Goal: Task Accomplishment & Management: Use online tool/utility

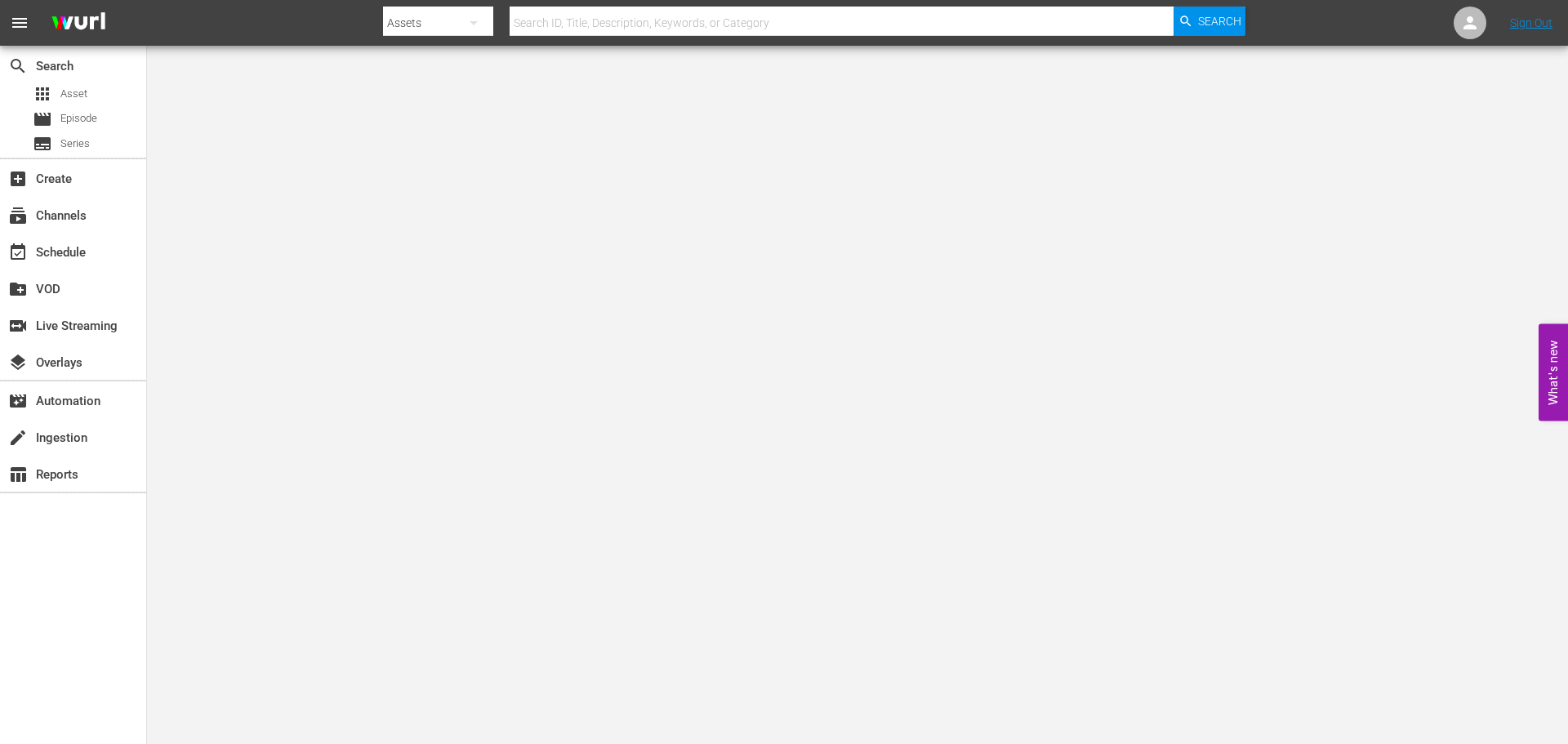
click at [628, 16] on input "text" at bounding box center [841, 22] width 664 height 39
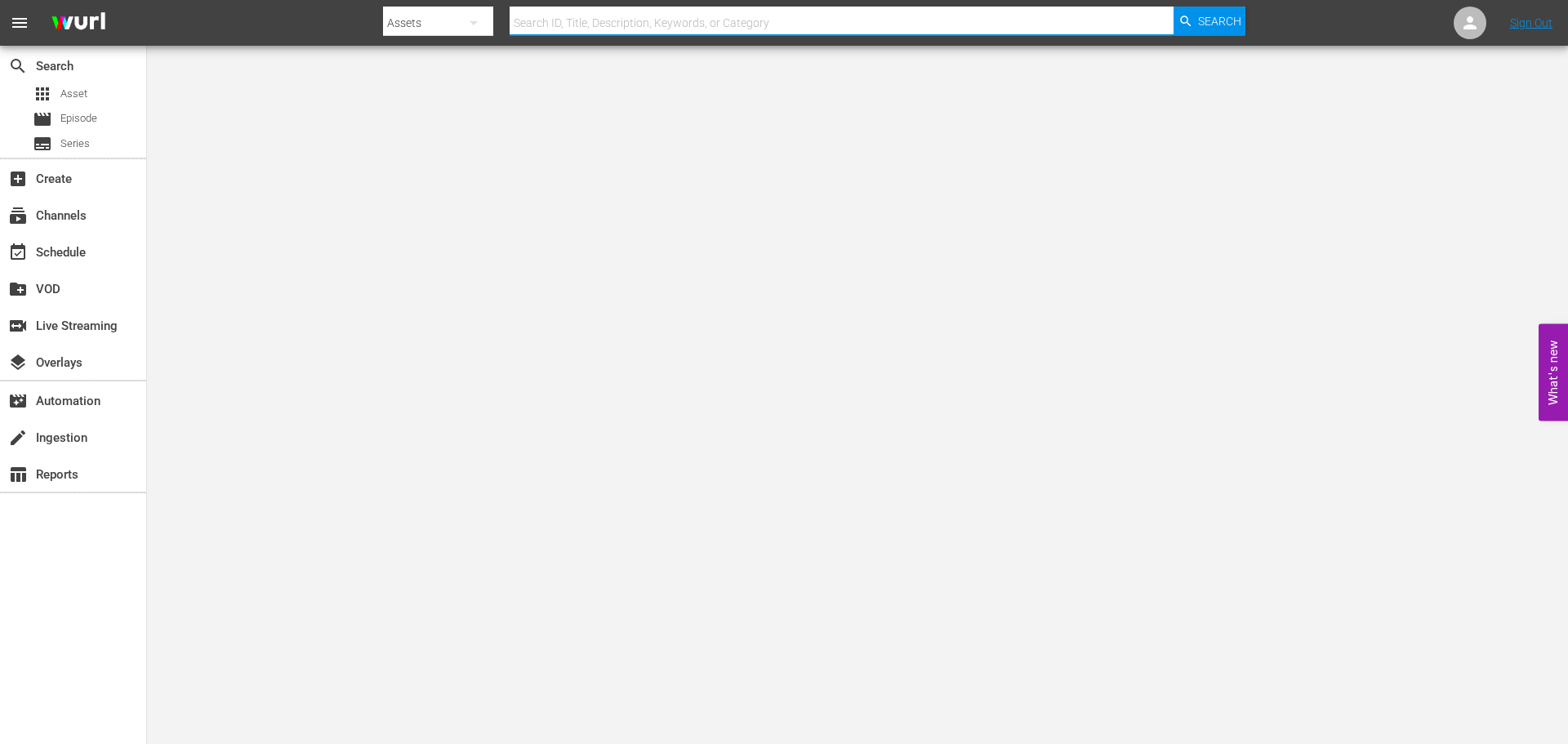
click at [570, 26] on input "text" at bounding box center [841, 22] width 664 height 39
type input "[PERSON_NAME]'s war"
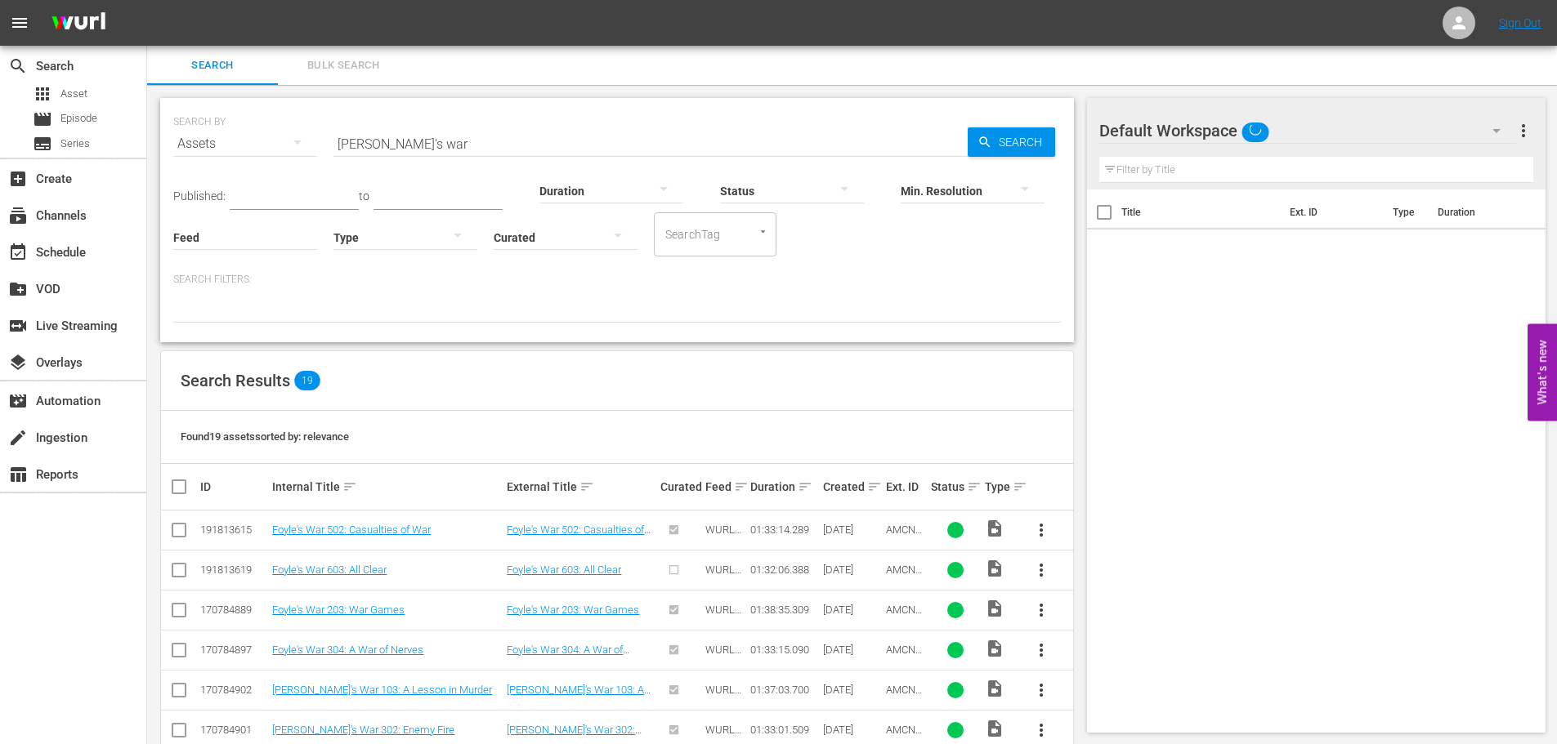
click at [494, 132] on input "[PERSON_NAME]'s war" at bounding box center [650, 143] width 634 height 39
type input "red king"
click at [1003, 153] on div "Min. Resolution" at bounding box center [972, 180] width 144 height 59
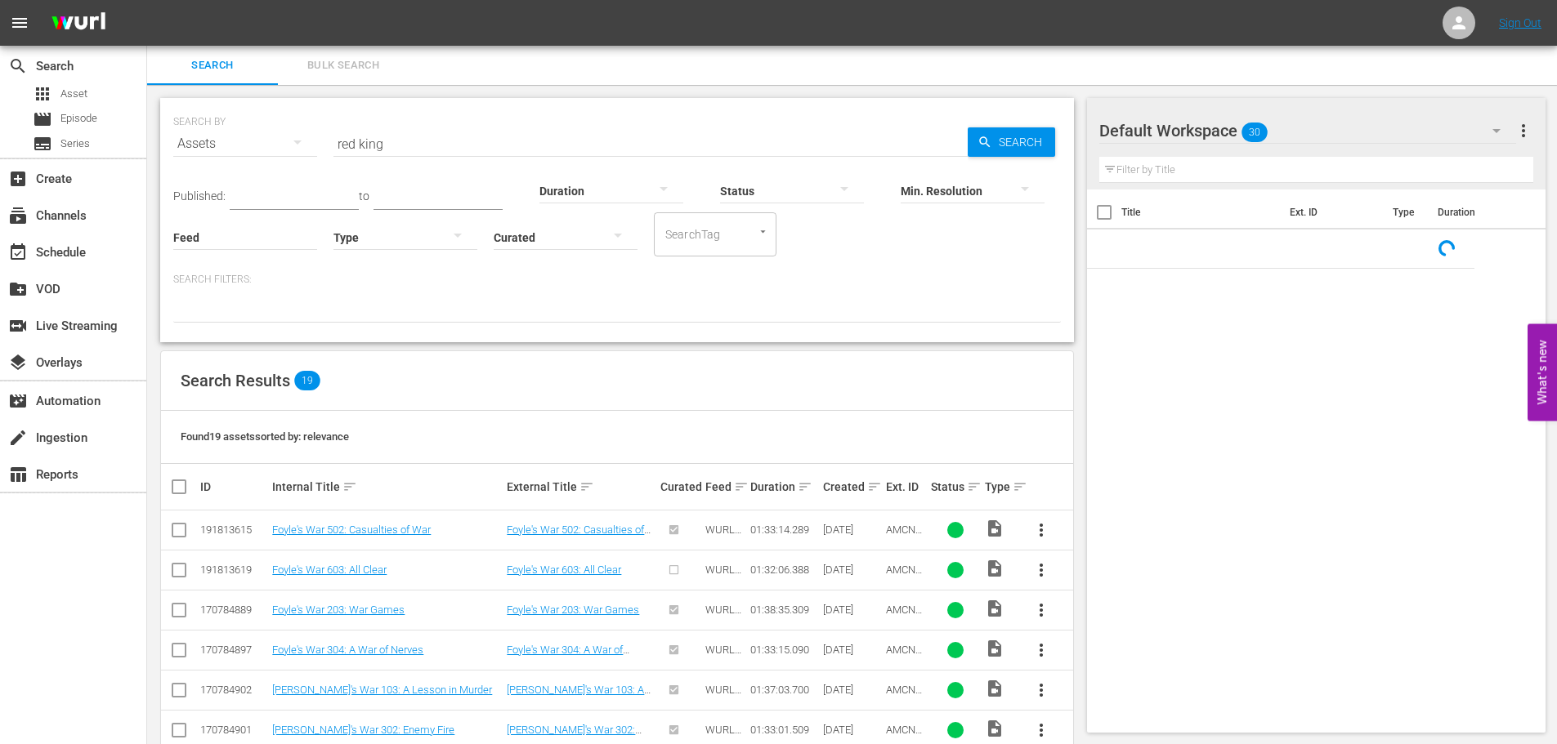
click at [1016, 136] on span "Search" at bounding box center [1023, 141] width 63 height 29
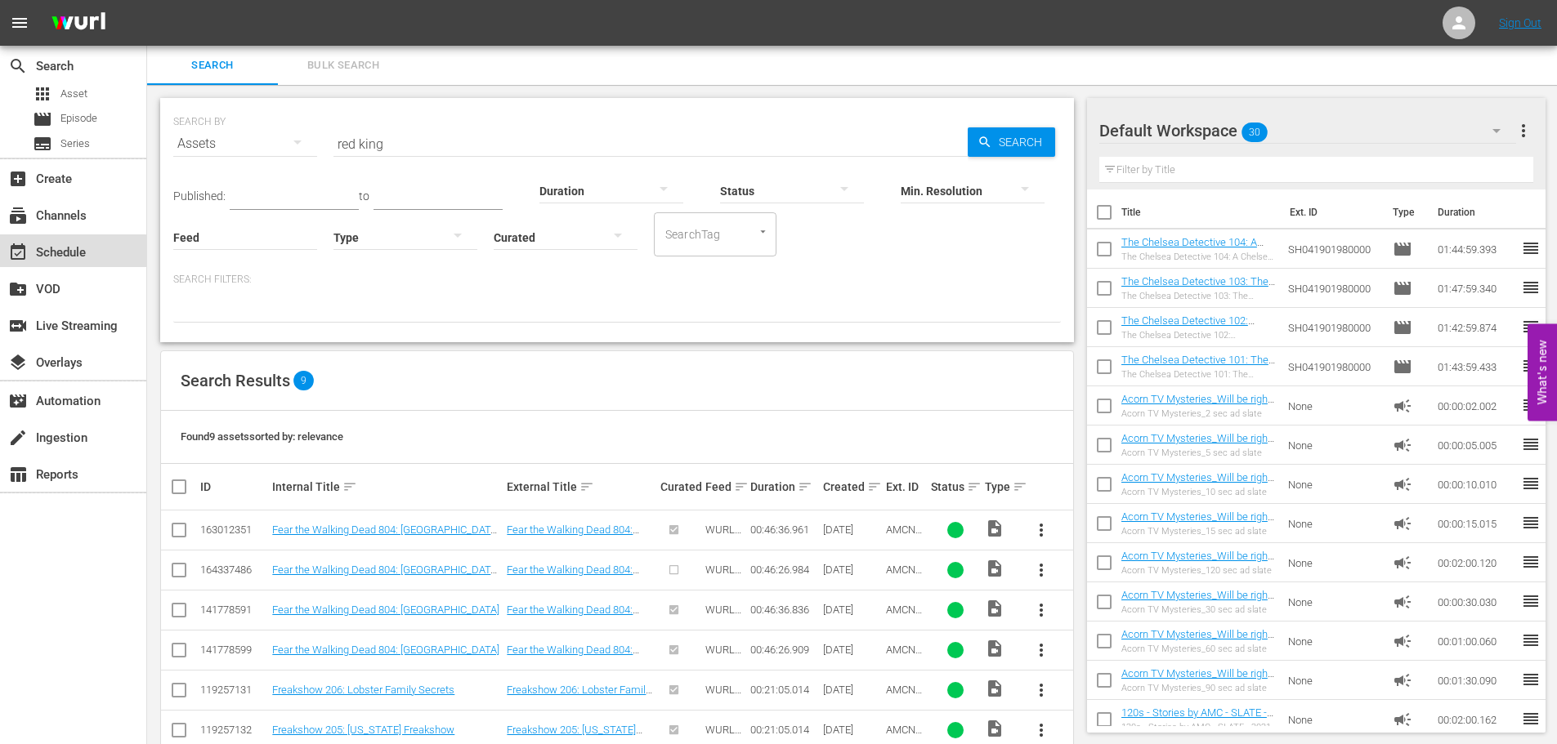
click at [70, 252] on div "event_available Schedule" at bounding box center [46, 250] width 92 height 15
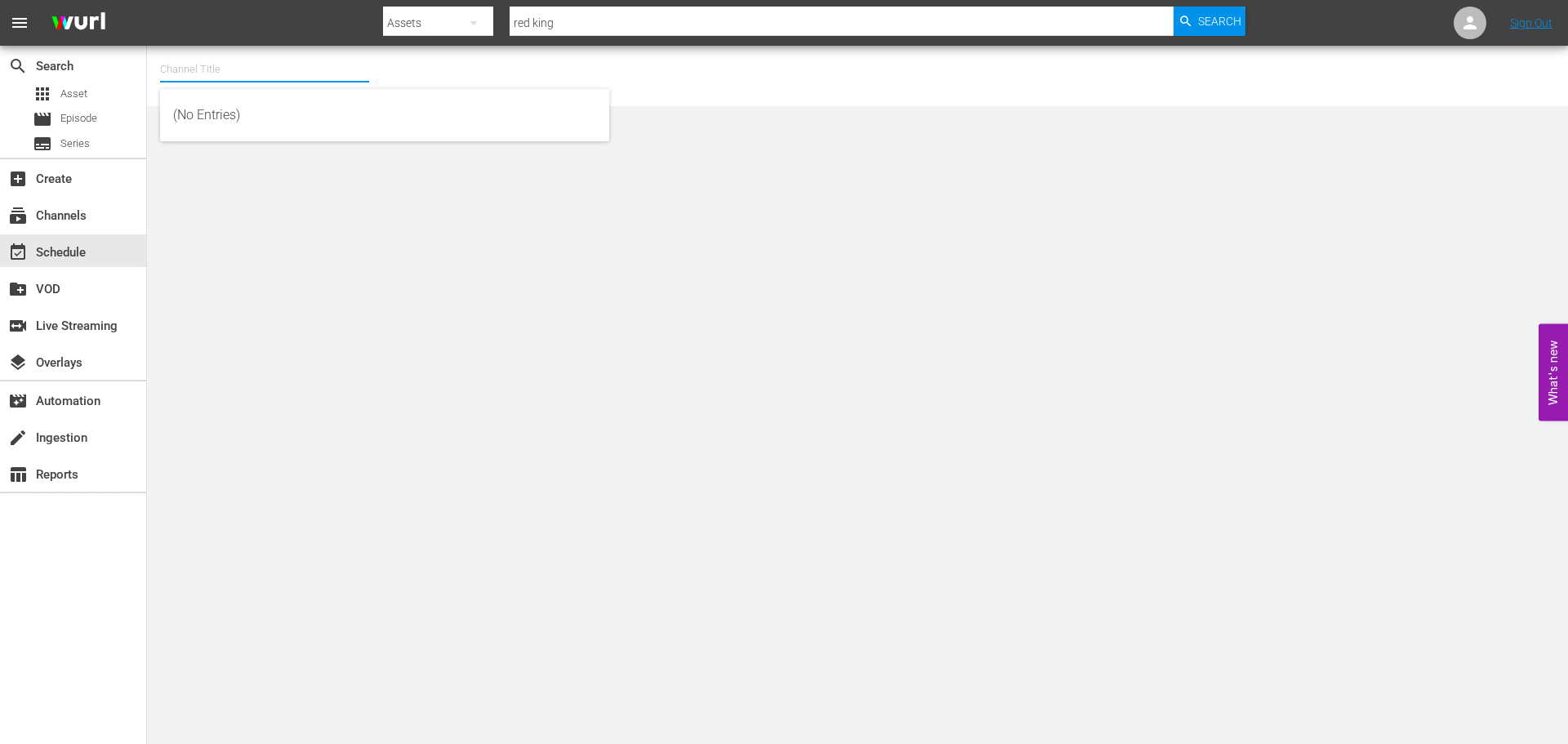
click at [250, 60] on input "text" at bounding box center [264, 69] width 209 height 39
click at [248, 128] on div "Acorn (1976 - amc_networks_acorntvmysteries_1)" at bounding box center [384, 115] width 423 height 39
type input "Acorn (1976 - amc_networks_acorntvmysteries_1)"
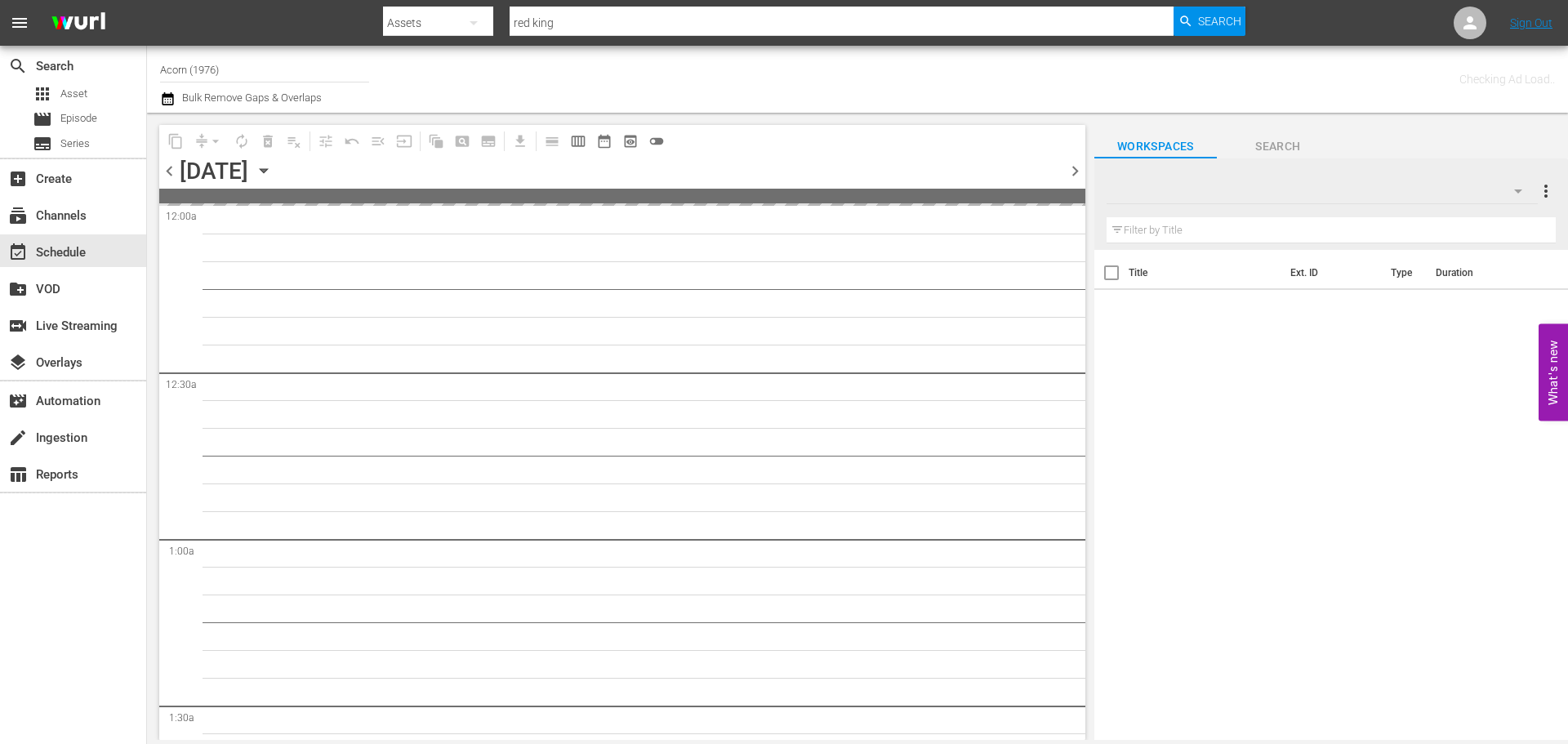
click at [455, 185] on div "chevron_left [DATE] [DATE] chevron_right" at bounding box center [622, 173] width 926 height 32
click at [273, 166] on icon "button" at bounding box center [264, 171] width 18 height 18
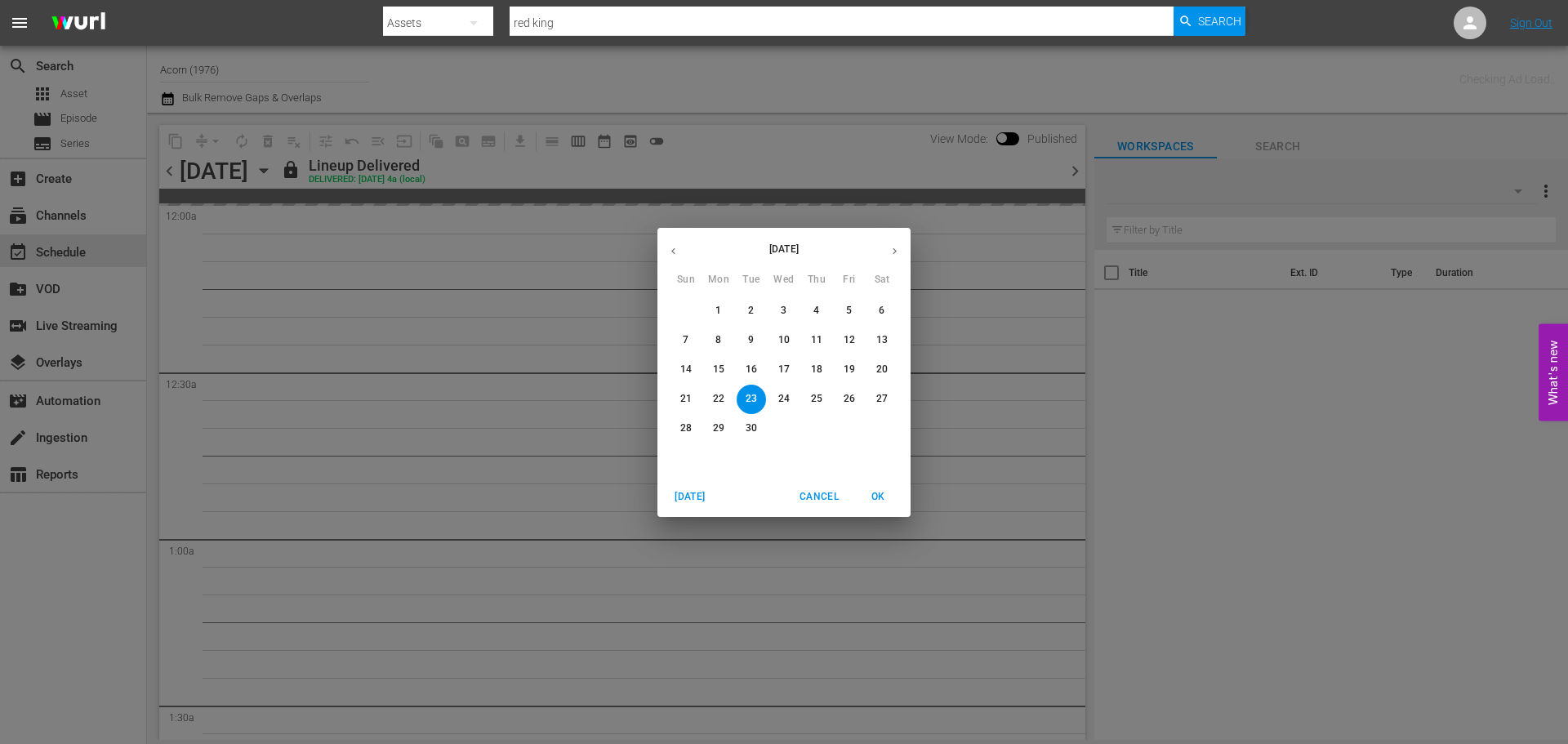
click at [889, 245] on icon "button" at bounding box center [894, 251] width 12 height 12
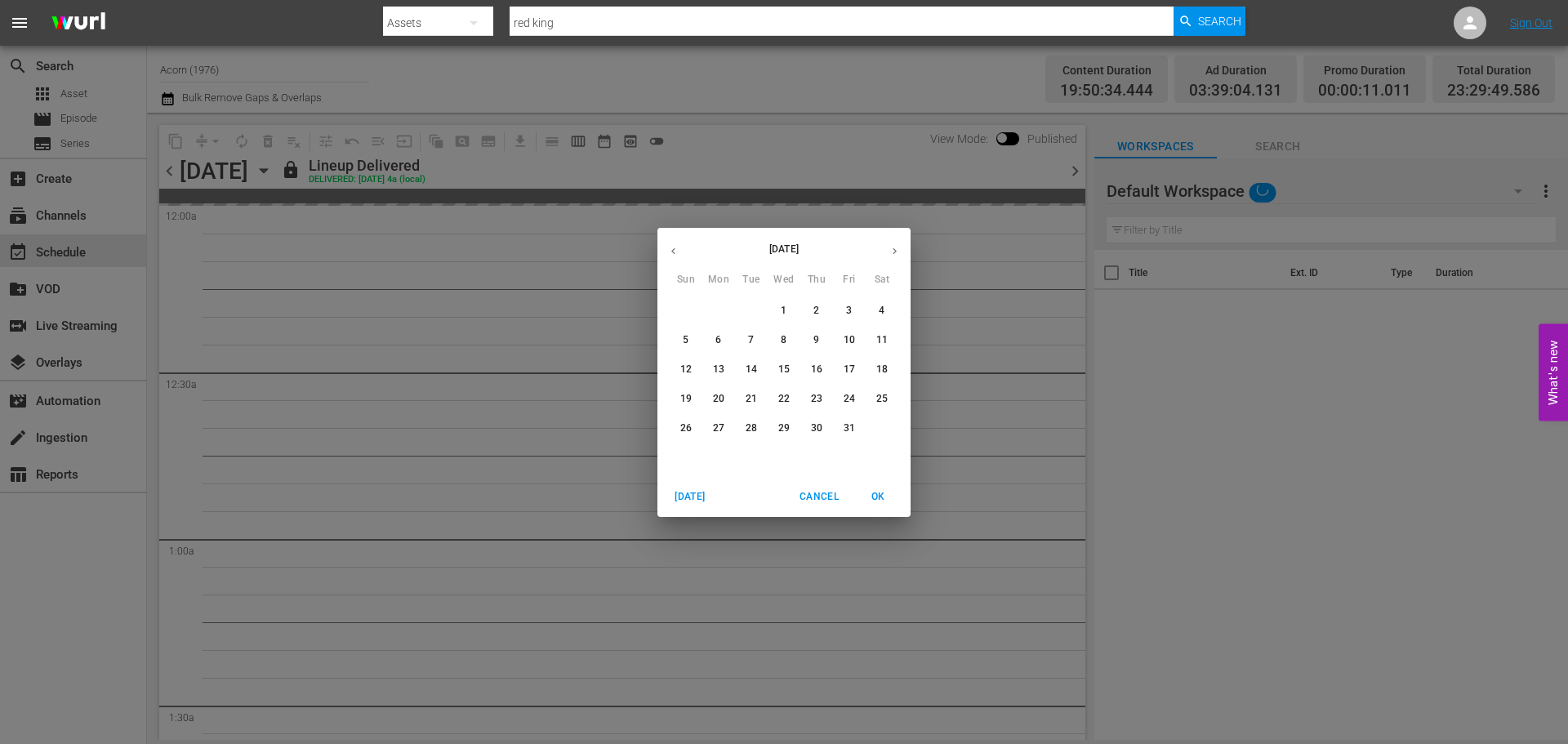
click at [779, 299] on button "1" at bounding box center [784, 311] width 29 height 29
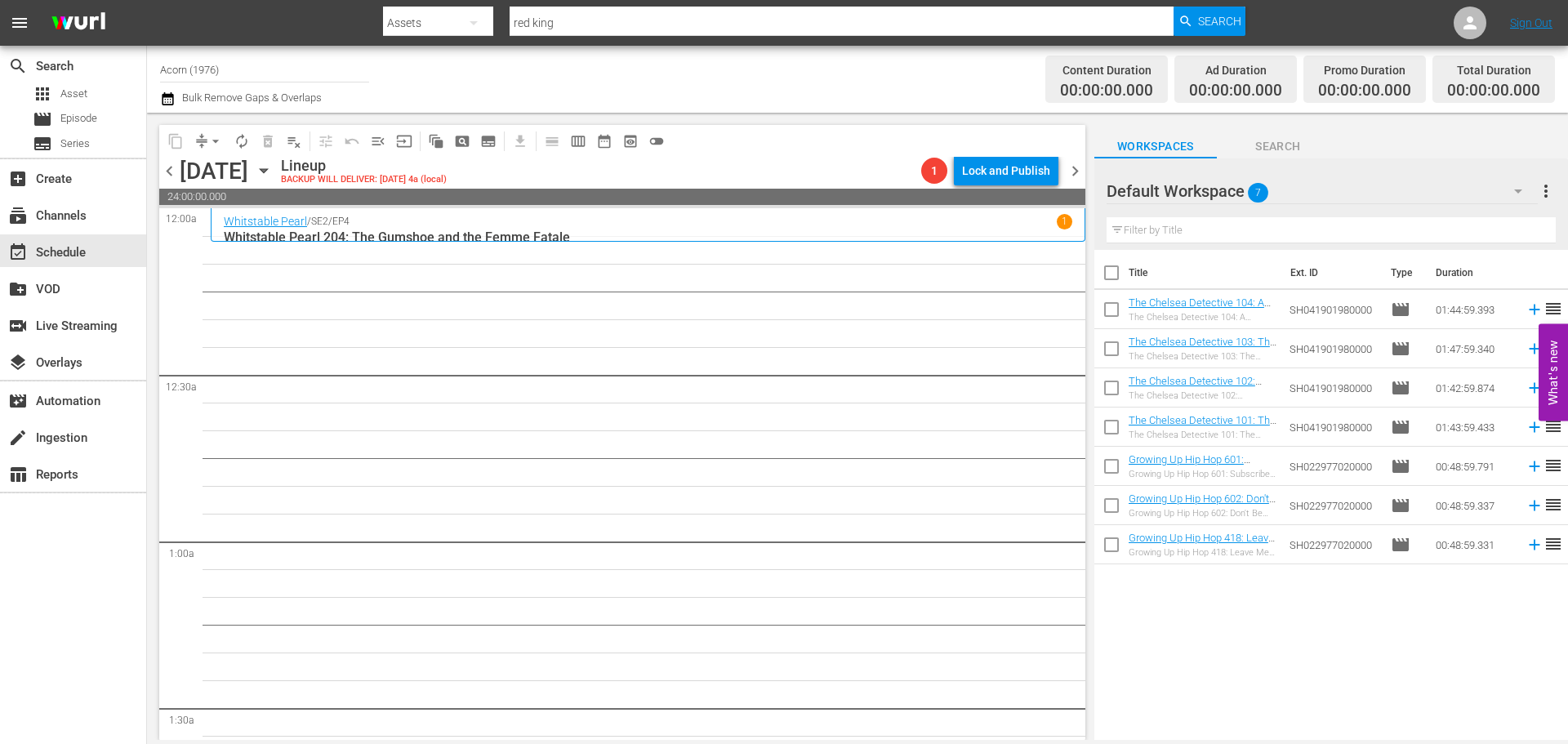
click at [726, 233] on p "Whitstable Pearl 204: The Gumshoe and the Femme Fatale" at bounding box center [648, 238] width 848 height 16
